Goal: Obtain resource: Obtain resource

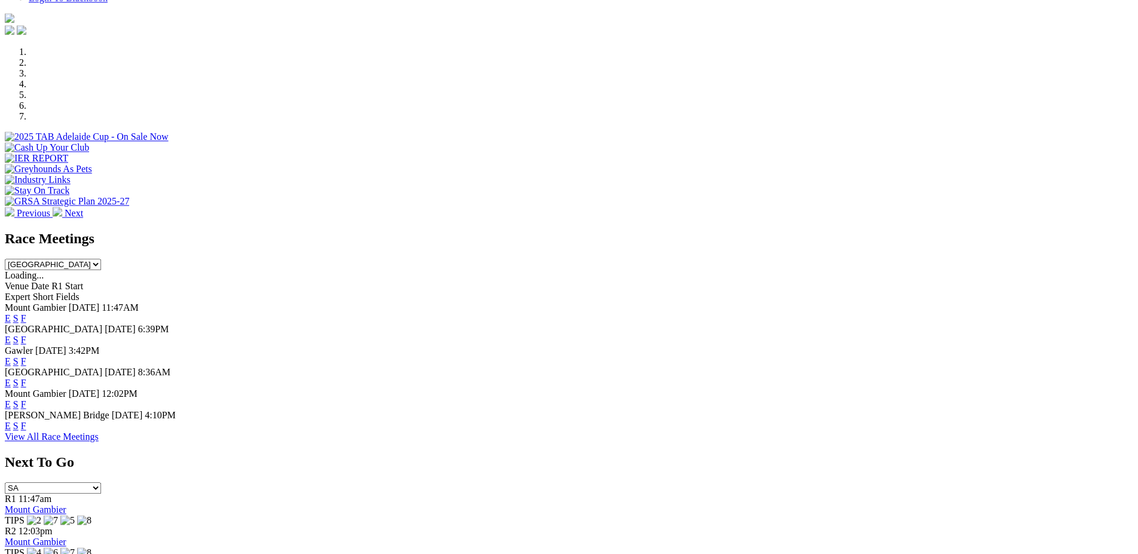
scroll to position [254, 0]
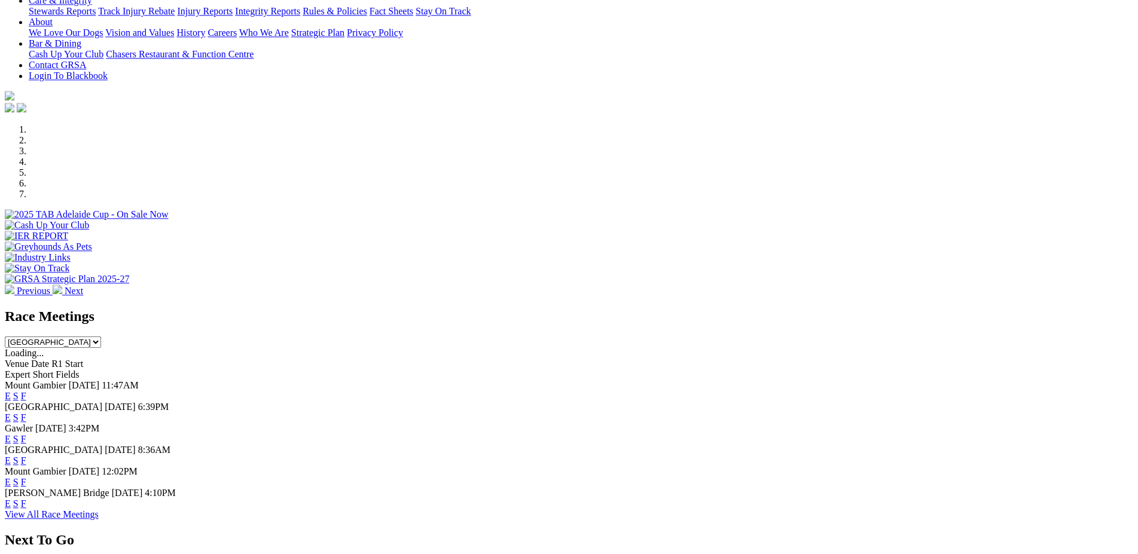
click at [26, 391] on link "F" at bounding box center [23, 396] width 5 height 10
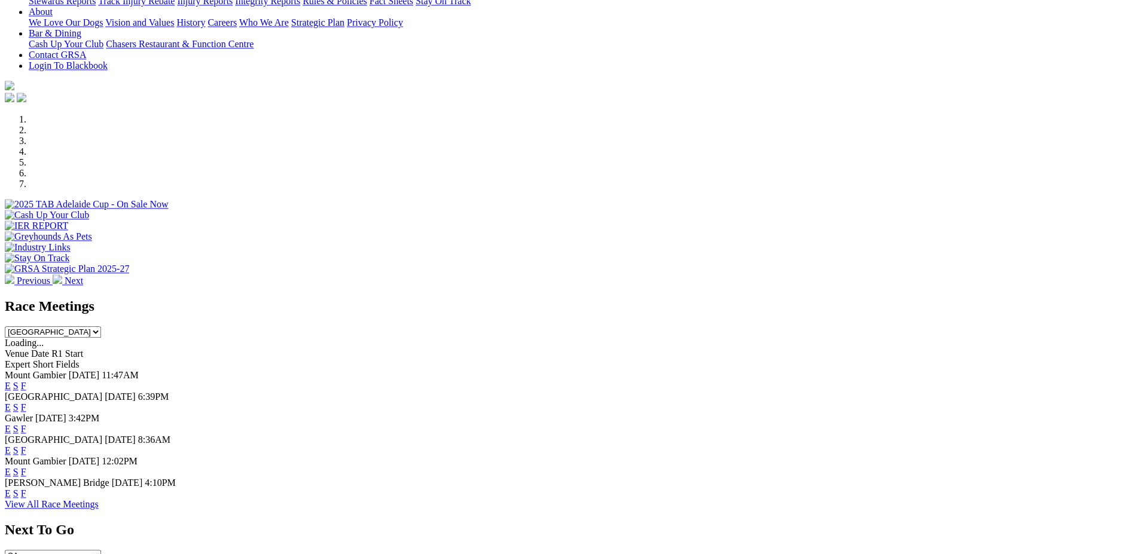
scroll to position [331, 0]
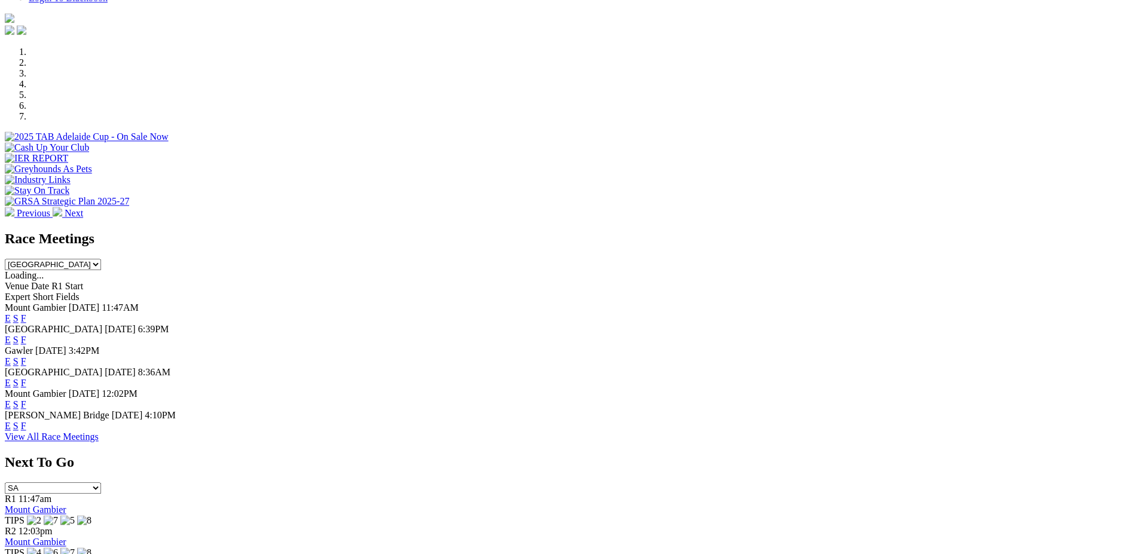
click at [11, 313] on link "E" at bounding box center [8, 318] width 6 height 10
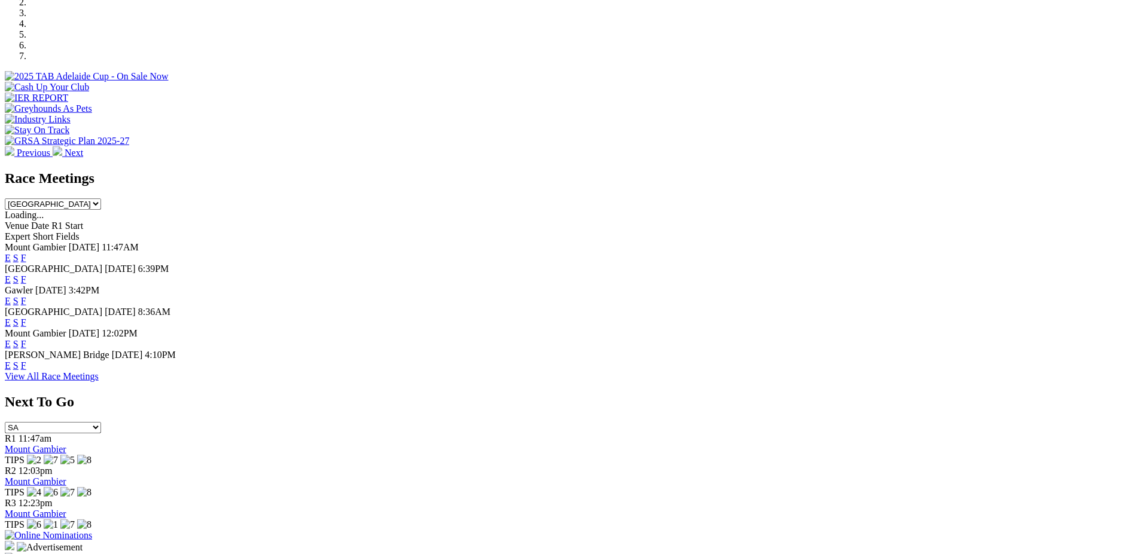
scroll to position [365, 0]
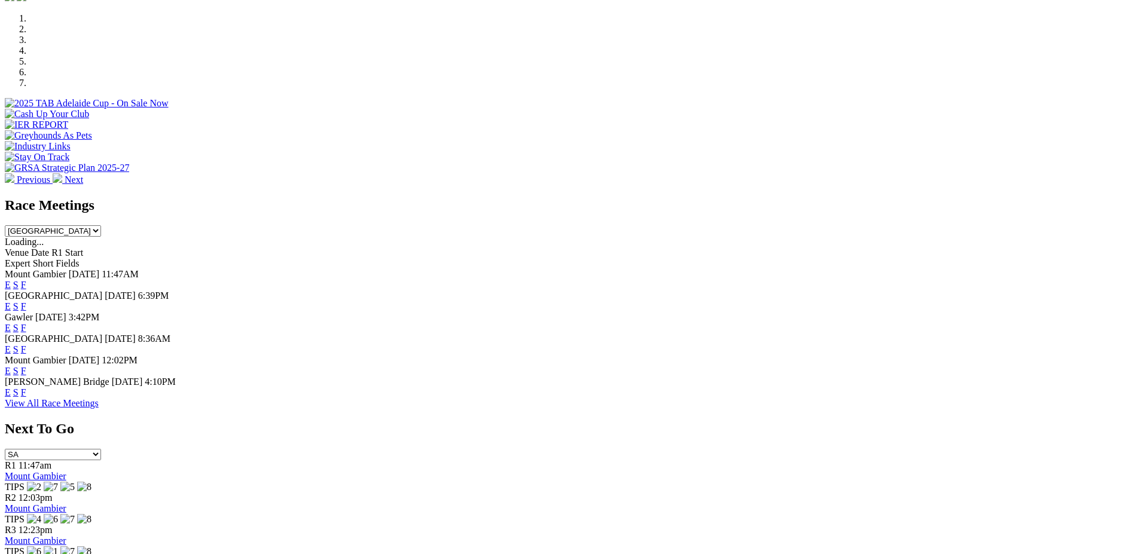
click at [26, 280] on link "F" at bounding box center [23, 285] width 5 height 10
